Goal: Check status: Check status

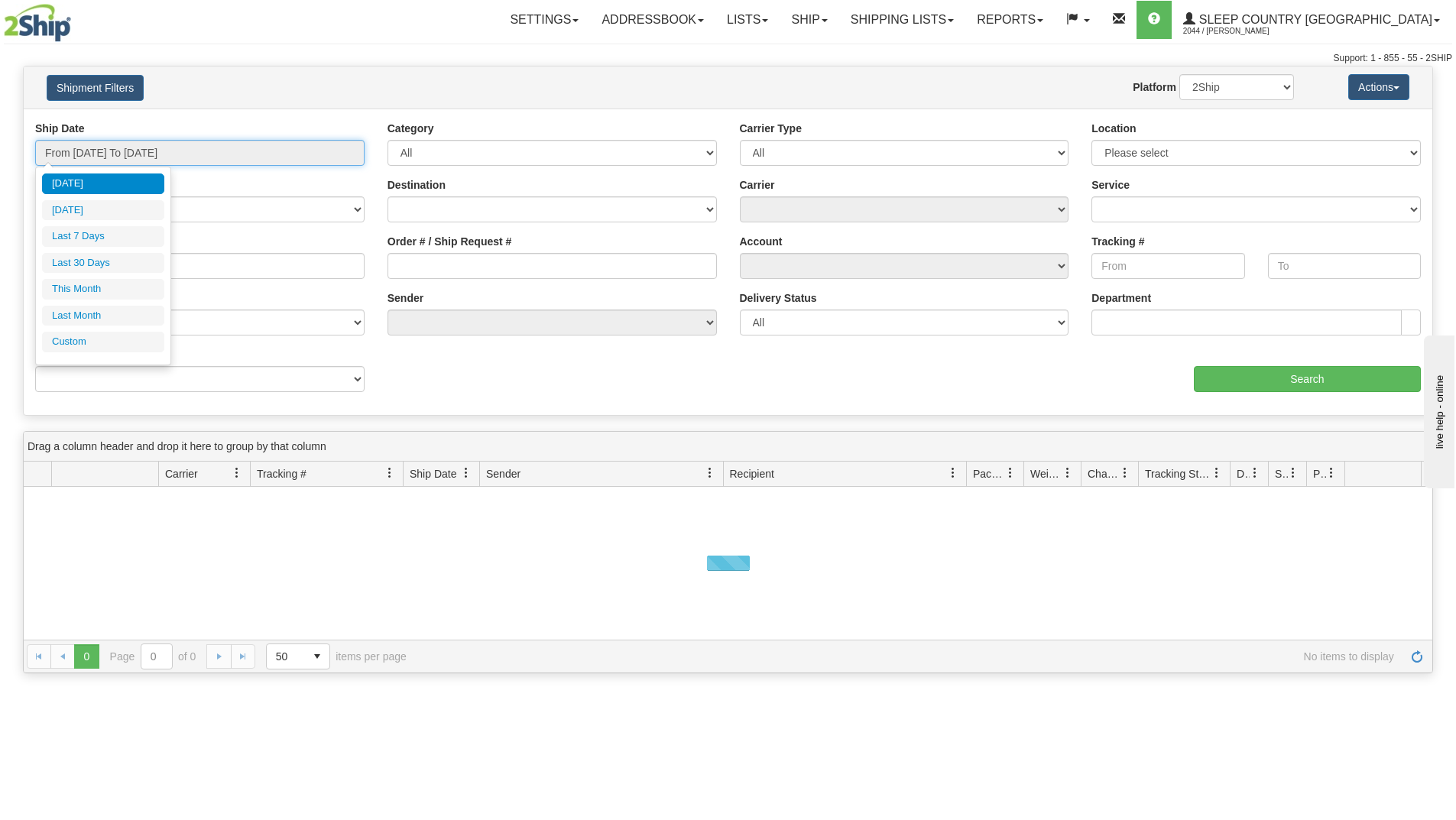
click at [183, 154] on input "From [DATE] To [DATE]" at bounding box center [200, 153] width 329 height 26
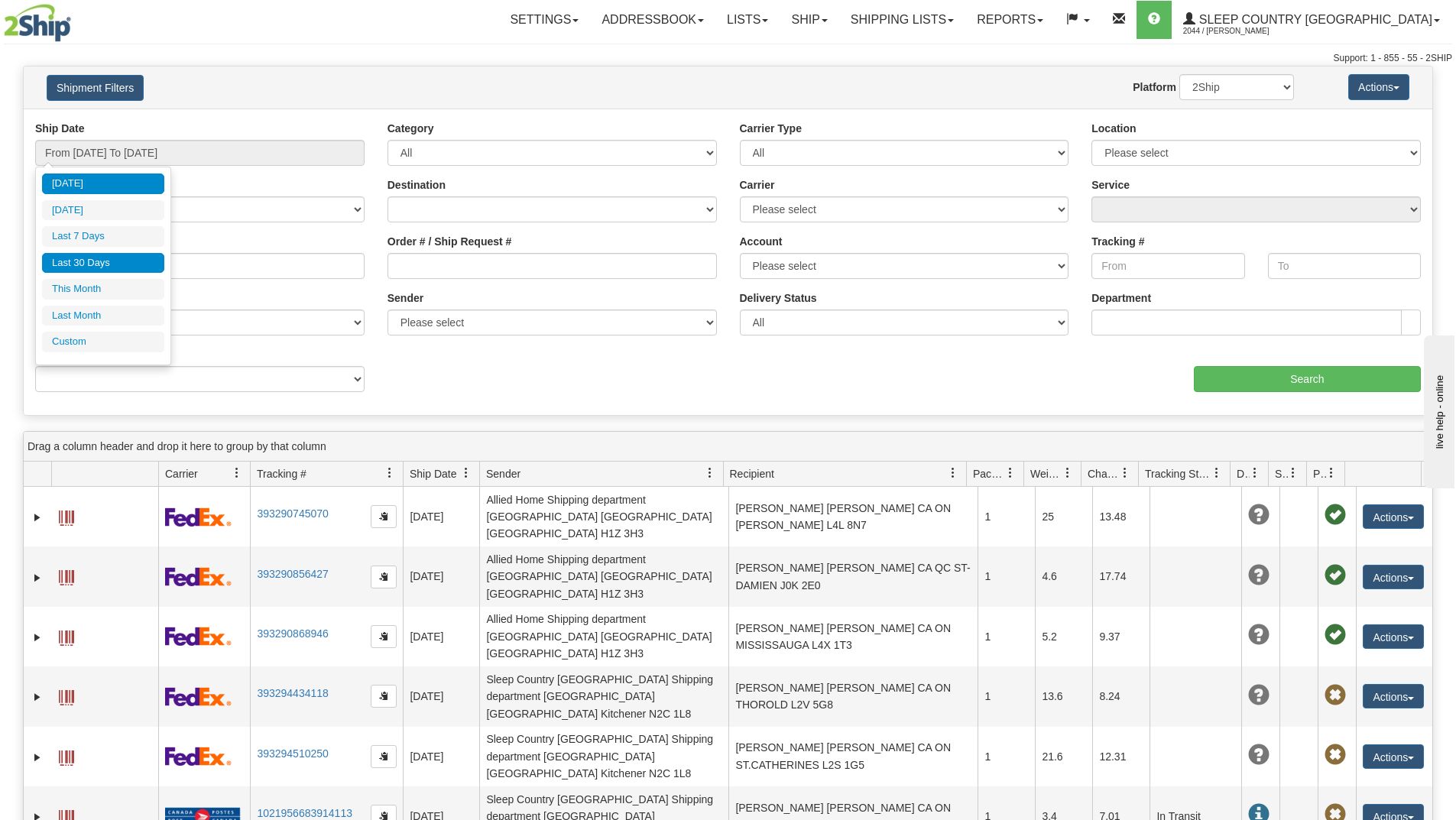
click at [108, 263] on li "Last 30 Days" at bounding box center [104, 263] width 122 height 21
type input "From [DATE] To [DATE]"
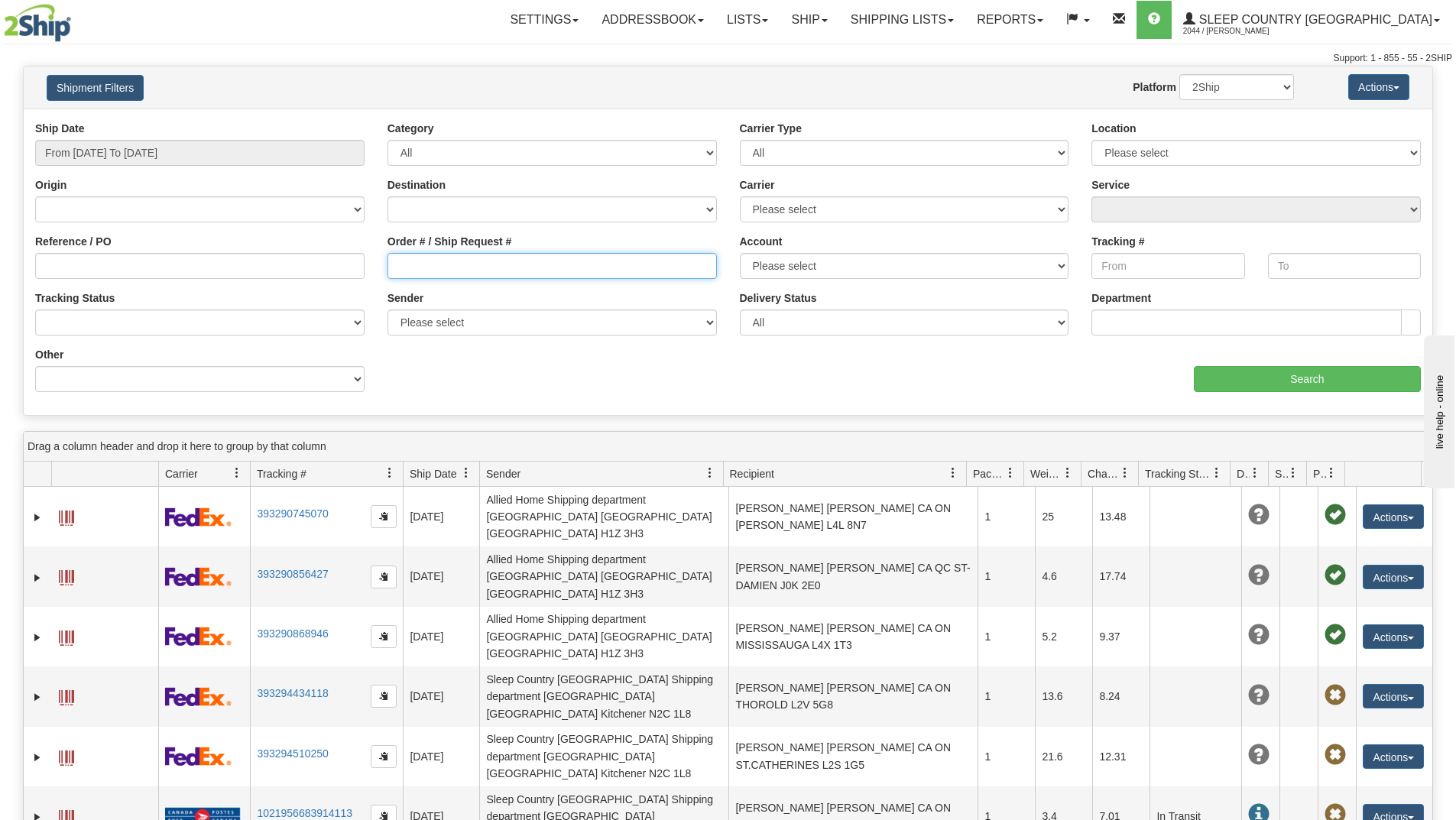
click at [448, 268] on input "Order # / Ship Request #" at bounding box center [551, 266] width 329 height 26
paste input "9002D827039"
type input "9002D827039"
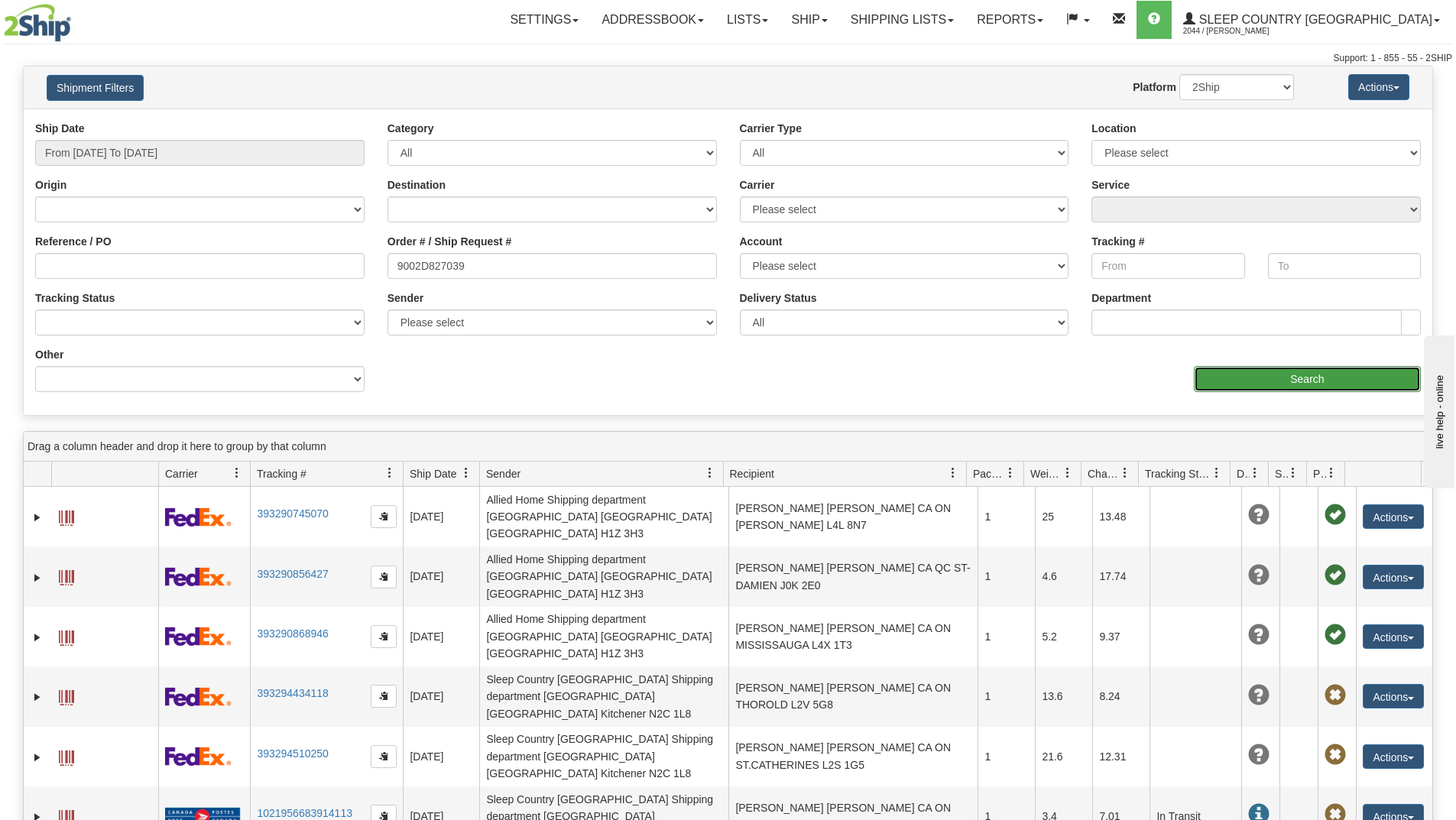
click at [1212, 372] on input "Search" at bounding box center [1307, 379] width 227 height 26
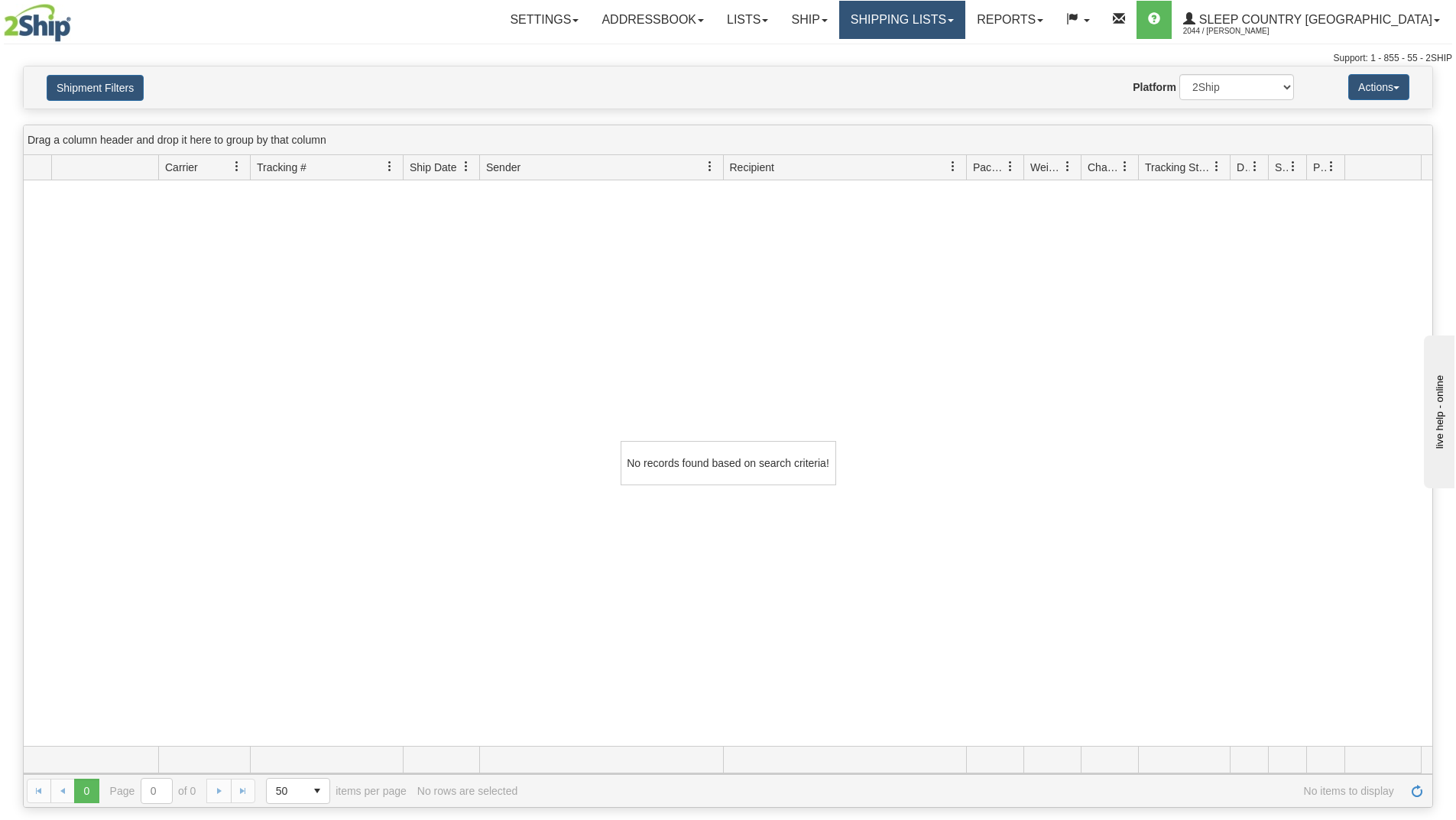
click at [965, 29] on link "Shipping lists" at bounding box center [902, 20] width 126 height 39
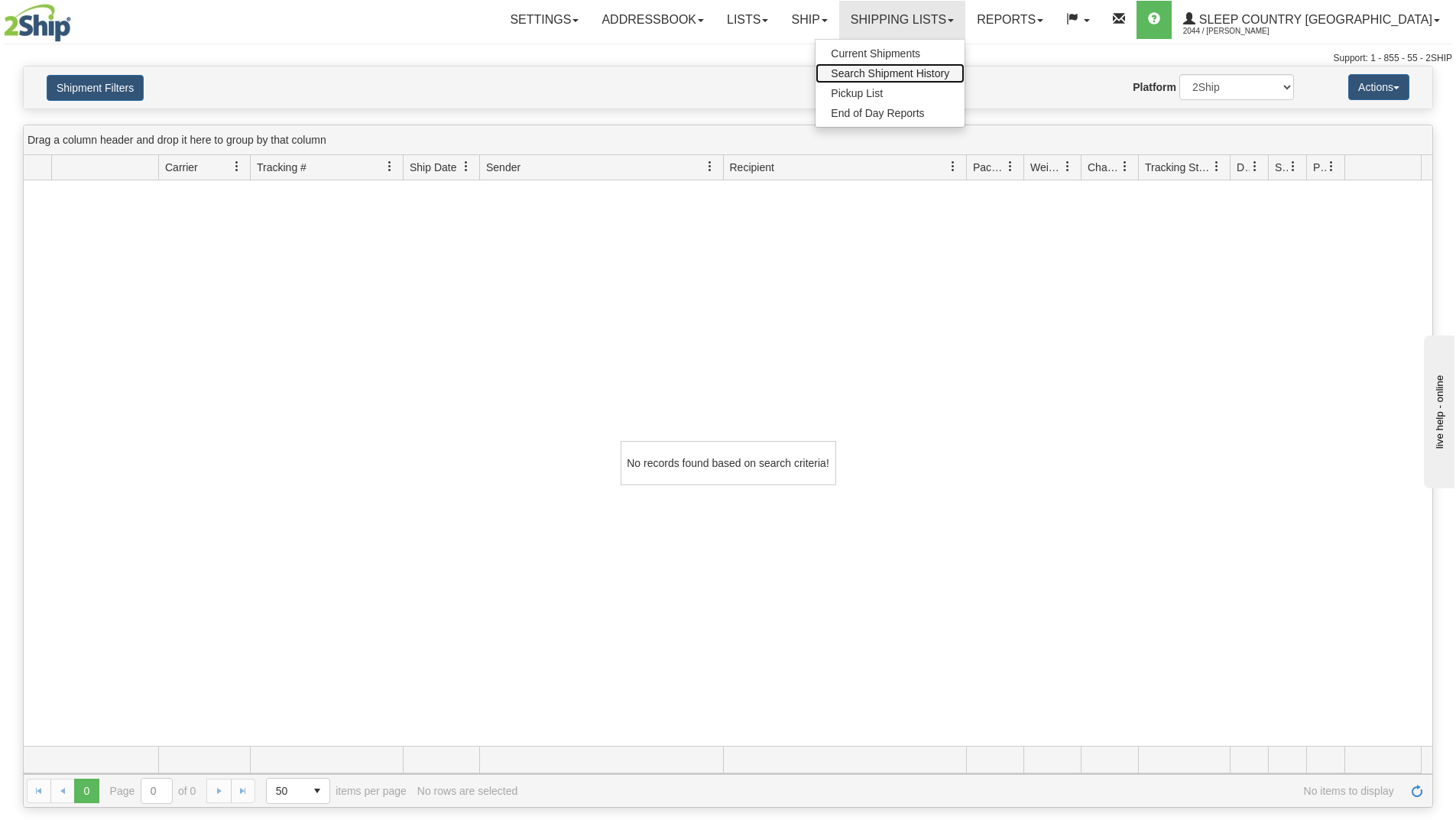
click at [949, 71] on span "Search Shipment History" at bounding box center [890, 73] width 119 height 12
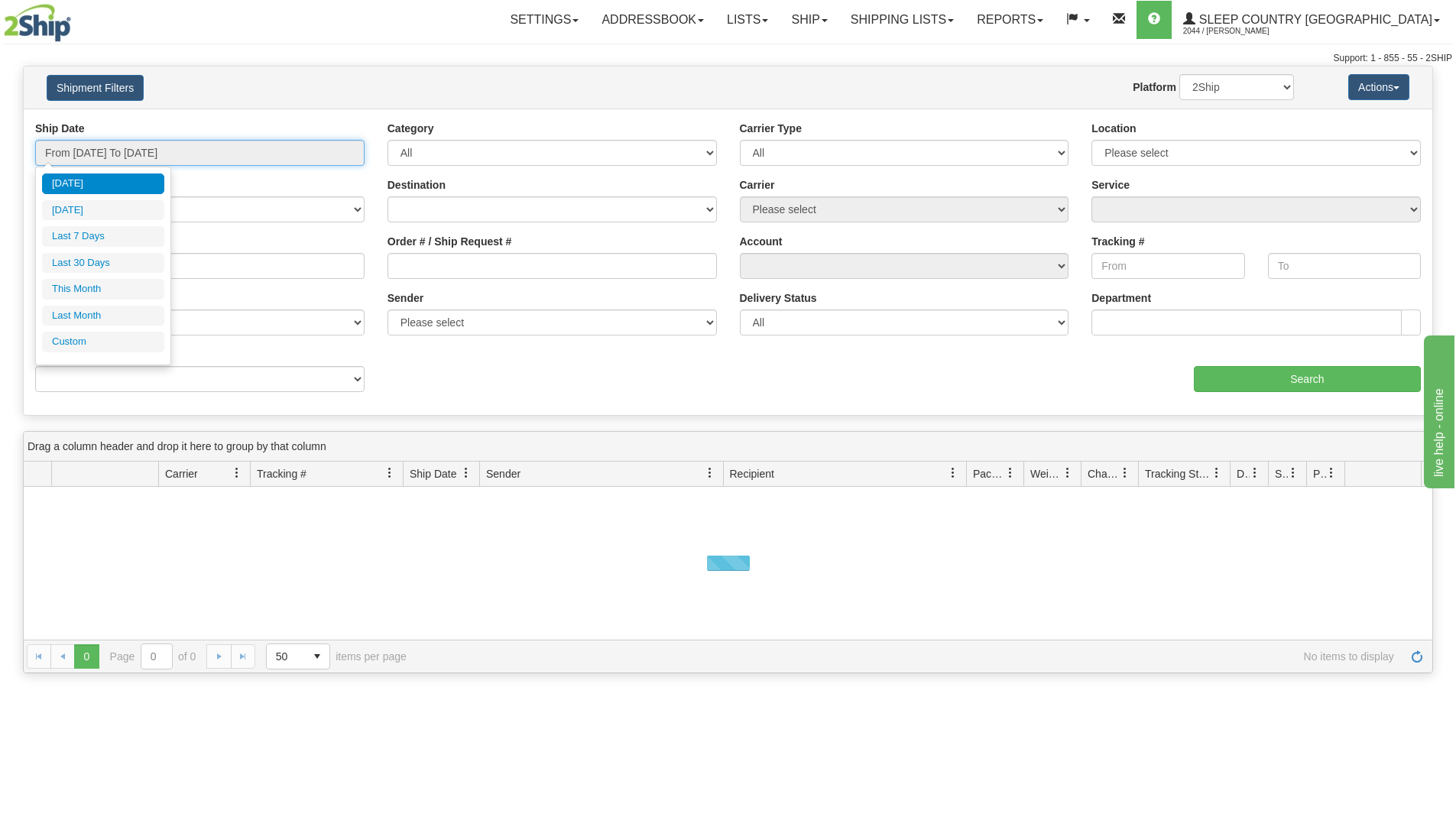
click at [154, 151] on input "From [DATE] To [DATE]" at bounding box center [200, 153] width 329 height 26
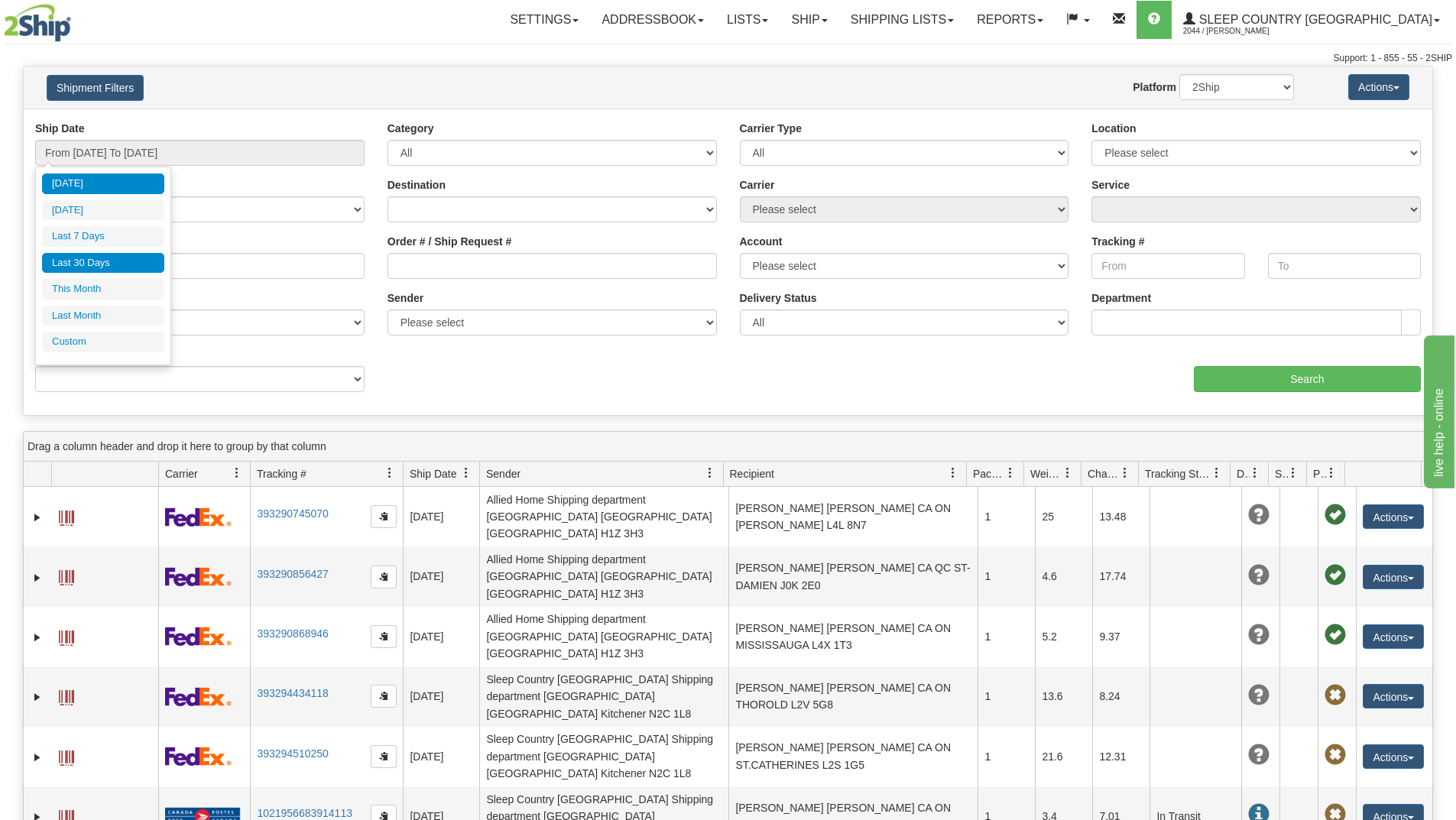
click at [100, 262] on li "Last 30 Days" at bounding box center [104, 263] width 122 height 21
type input "From [DATE] To [DATE]"
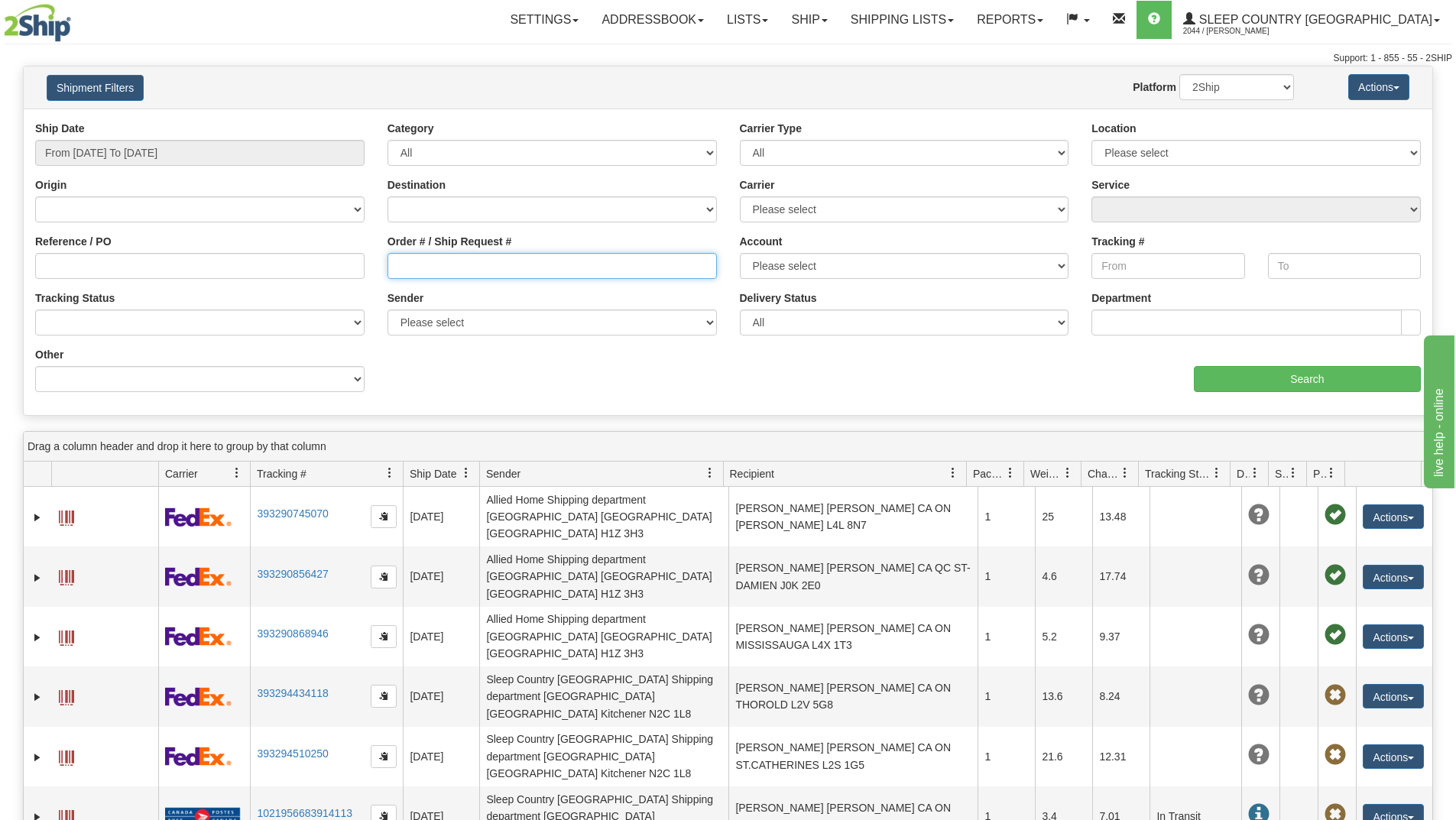
click at [416, 270] on input "Order # / Ship Request #" at bounding box center [551, 266] width 329 height 26
paste input "9002I085670"
type input "9002I085670"
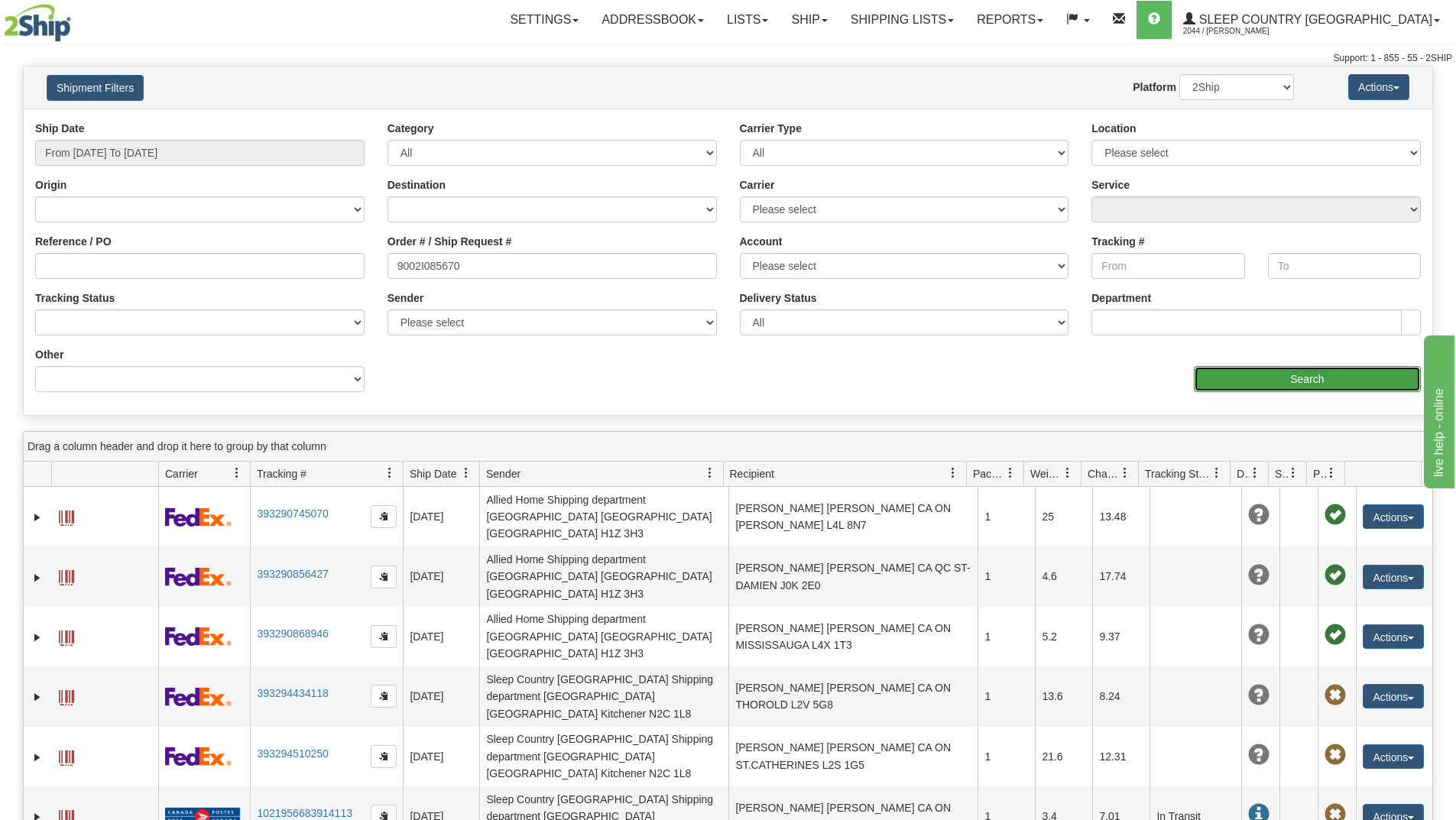
click at [1231, 379] on input "Search" at bounding box center [1307, 379] width 227 height 26
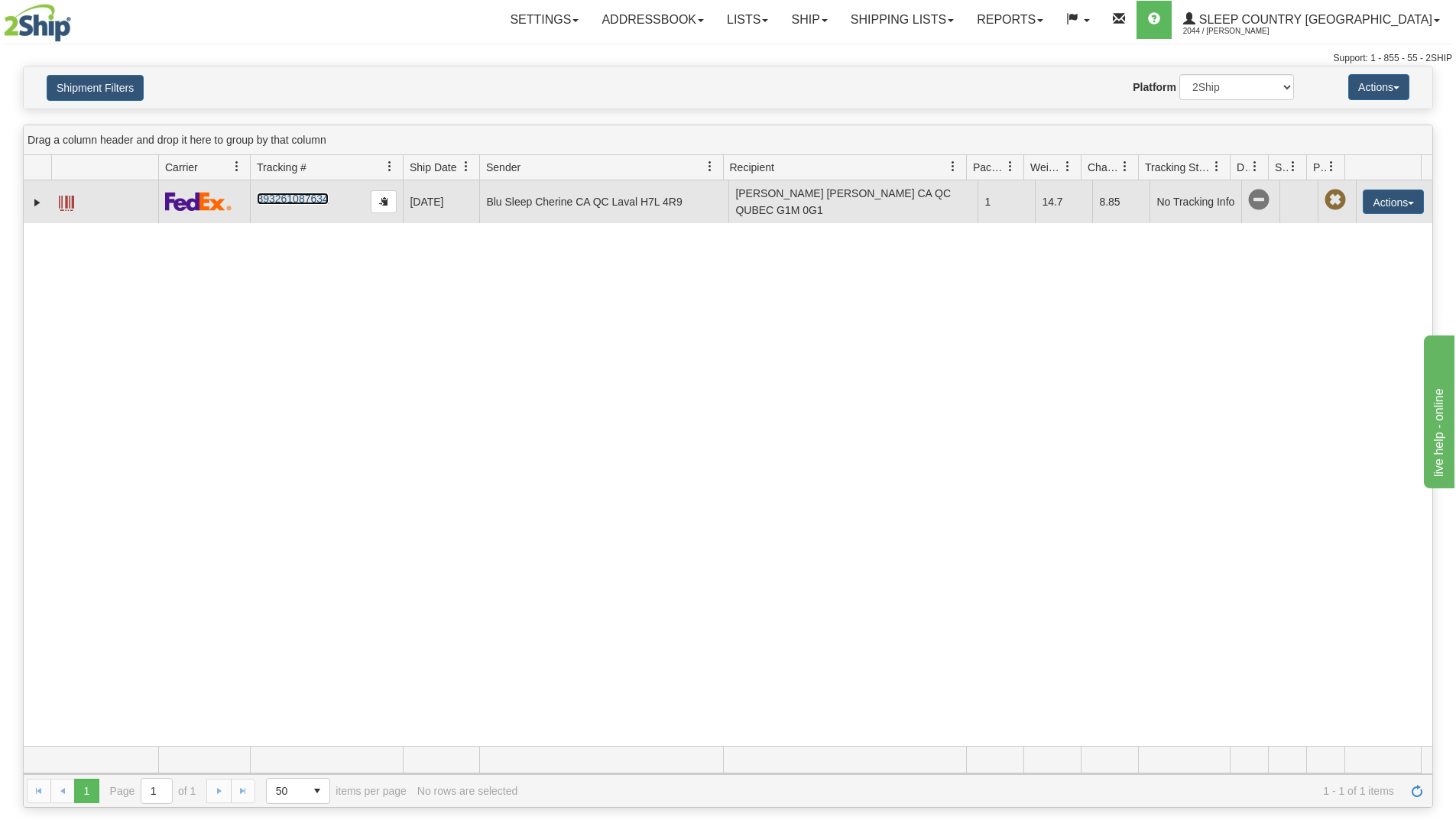
click at [294, 199] on link "393261087634" at bounding box center [292, 199] width 71 height 12
